Goal: Find specific page/section: Find specific page/section

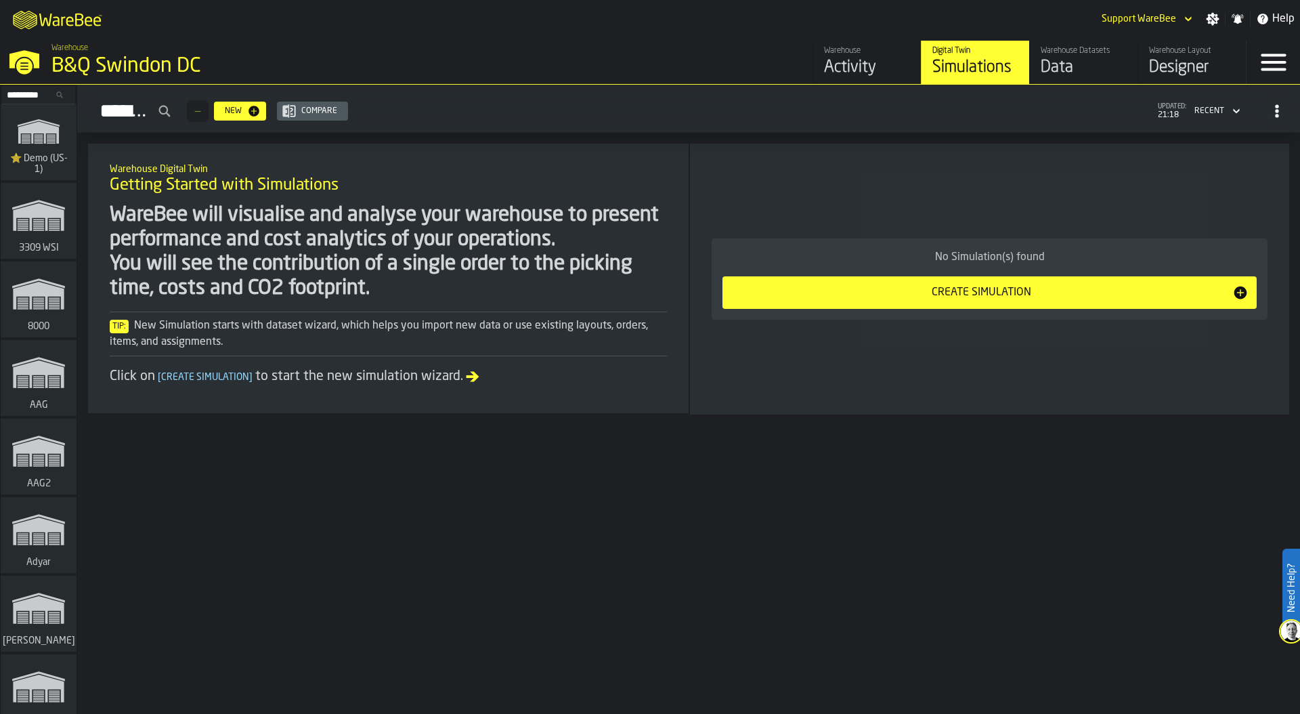
click at [37, 97] on input "Search..." at bounding box center [38, 94] width 70 height 15
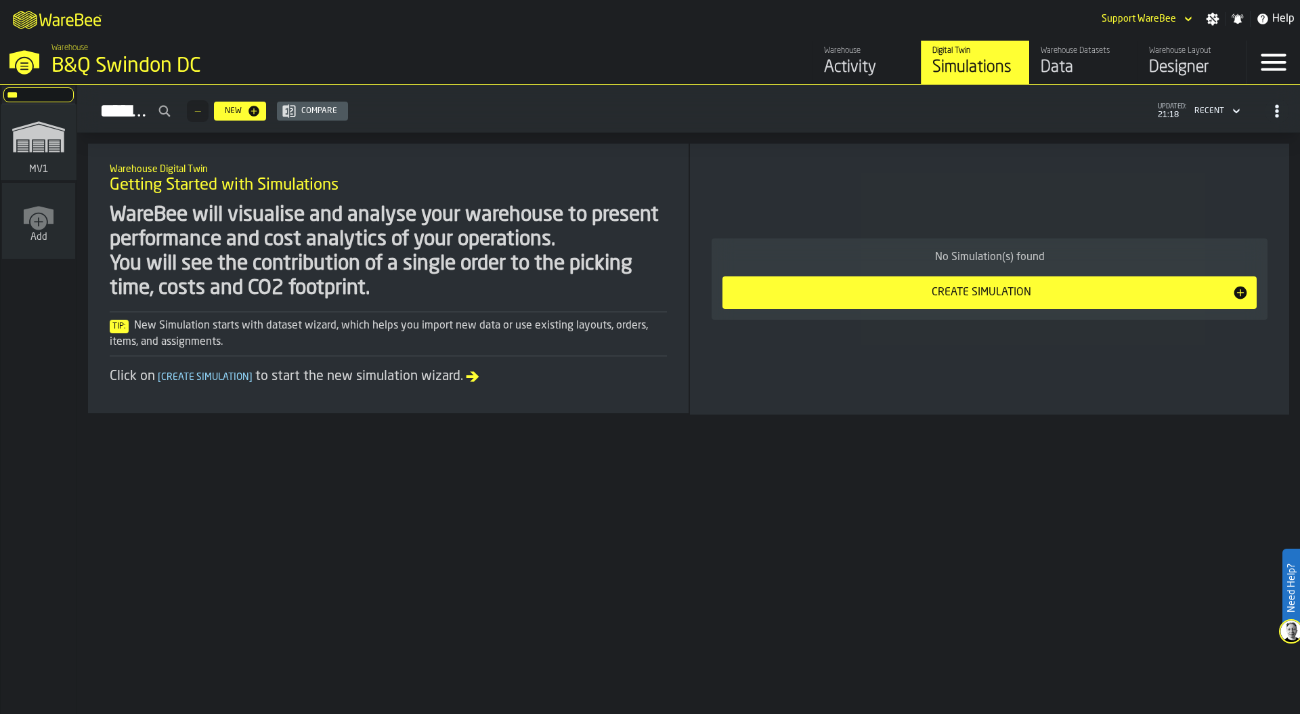
type input "***"
click at [37, 140] on rect "link-to-/wh/i/3ccf57d1-1e0c-4a81-a3bb-c2011c5f0d50/simulations" at bounding box center [38, 140] width 11 height 1
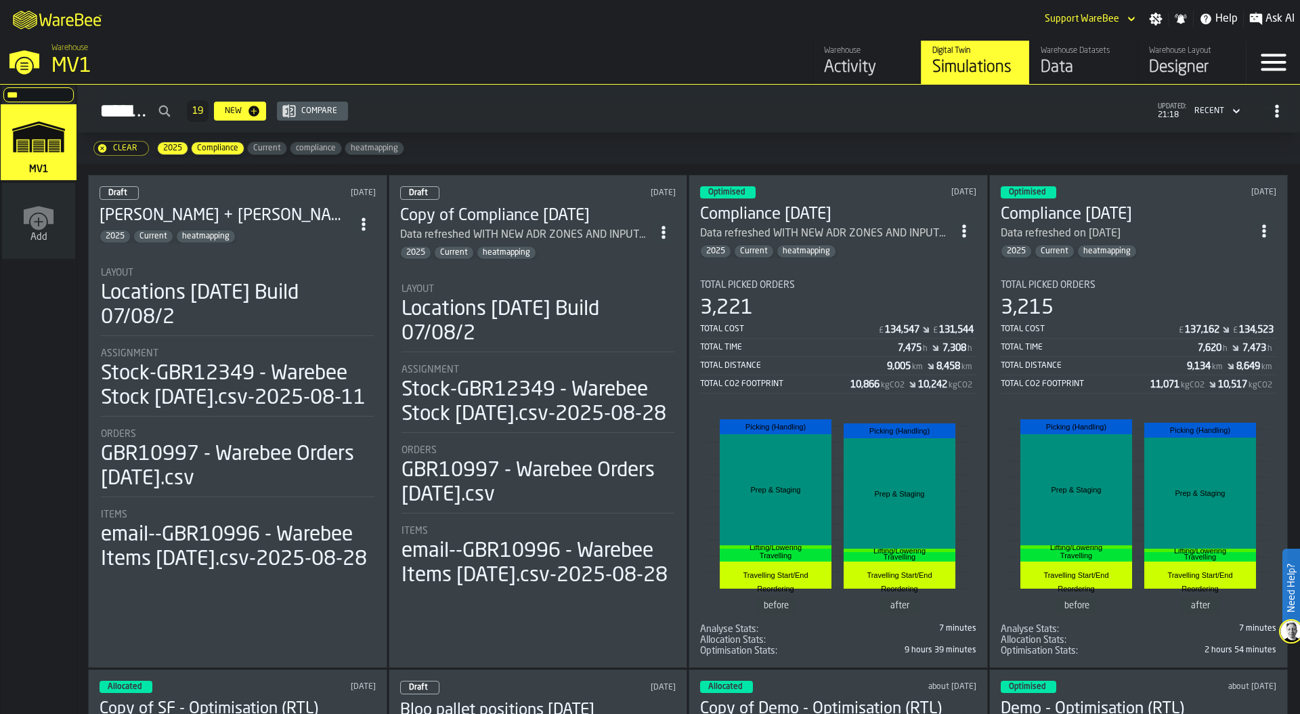
click at [1064, 64] on div "Data" at bounding box center [1084, 68] width 86 height 22
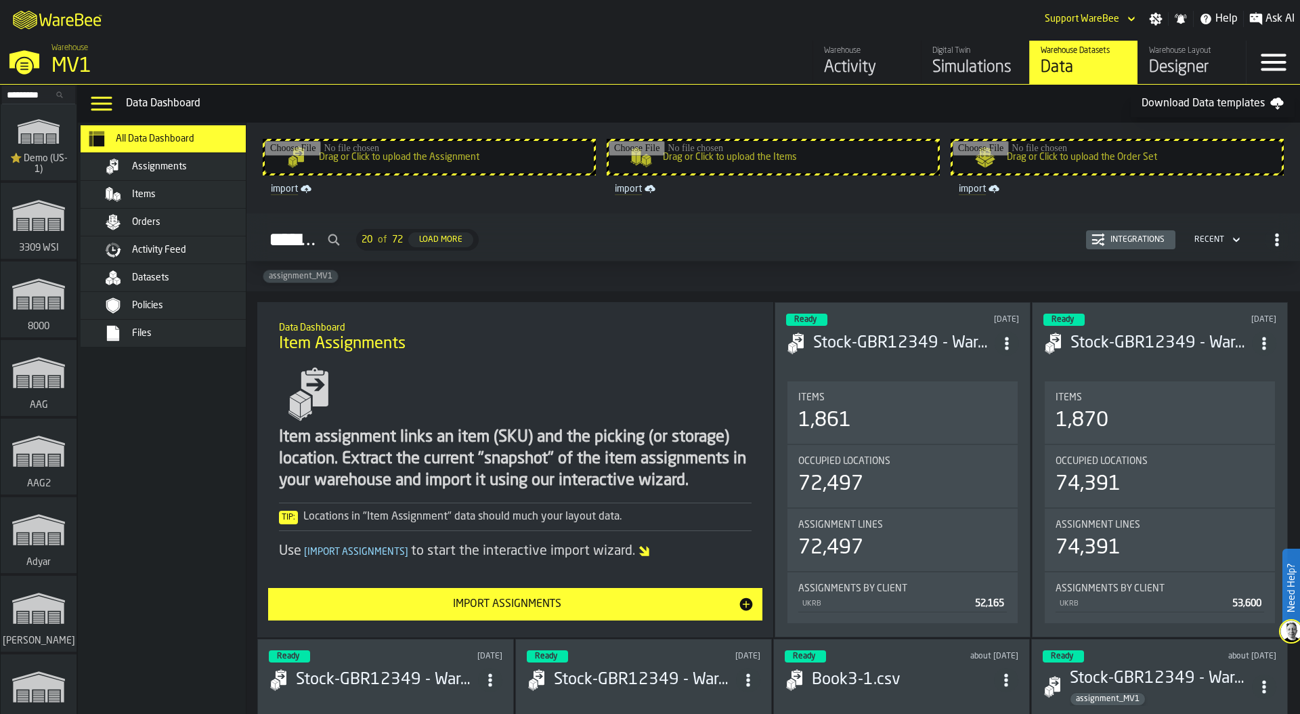
click at [147, 221] on span "Orders" at bounding box center [146, 222] width 28 height 11
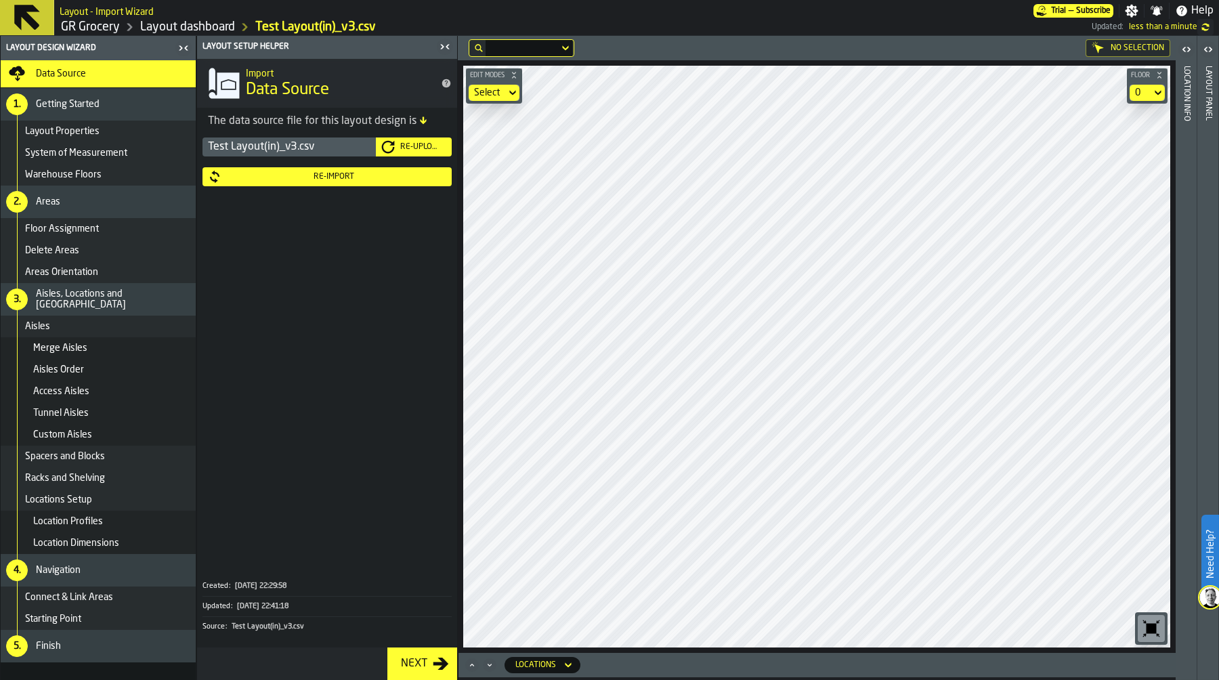
click at [89, 27] on link "GR Grocery" at bounding box center [90, 27] width 59 height 15
